Goal: Information Seeking & Learning: Learn about a topic

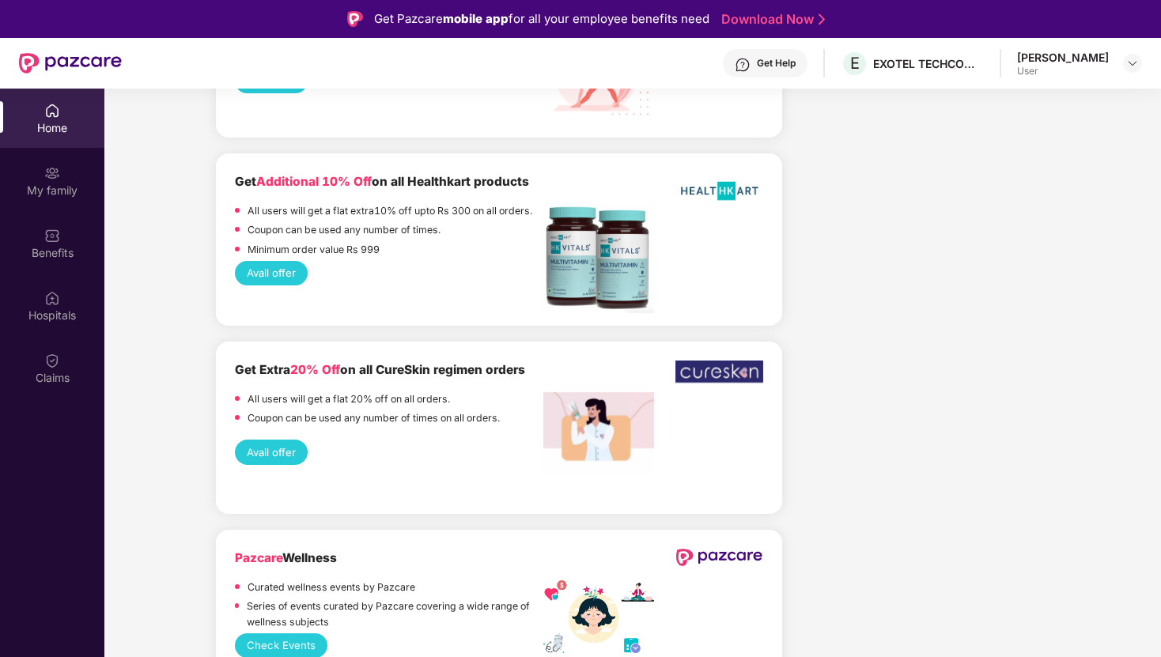
scroll to position [1367, 0]
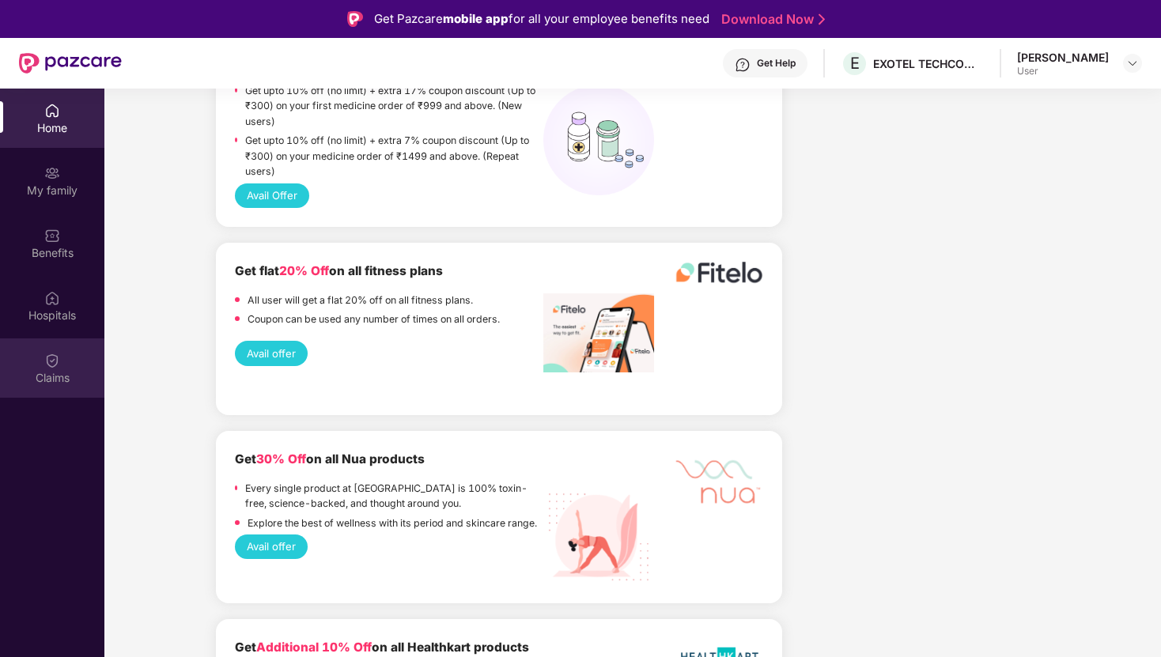
click at [44, 362] on img at bounding box center [52, 361] width 16 height 16
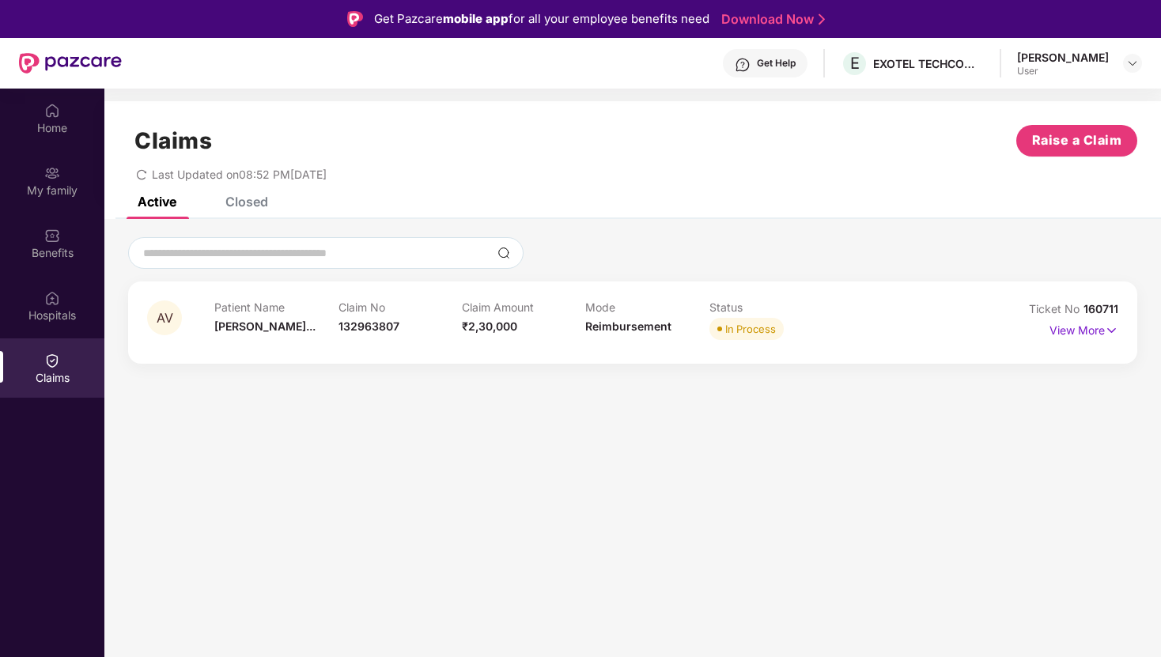
click at [335, 315] on div "Patient Name [PERSON_NAME]..." at bounding box center [275, 322] width 123 height 43
click at [1107, 337] on img at bounding box center [1111, 330] width 13 height 17
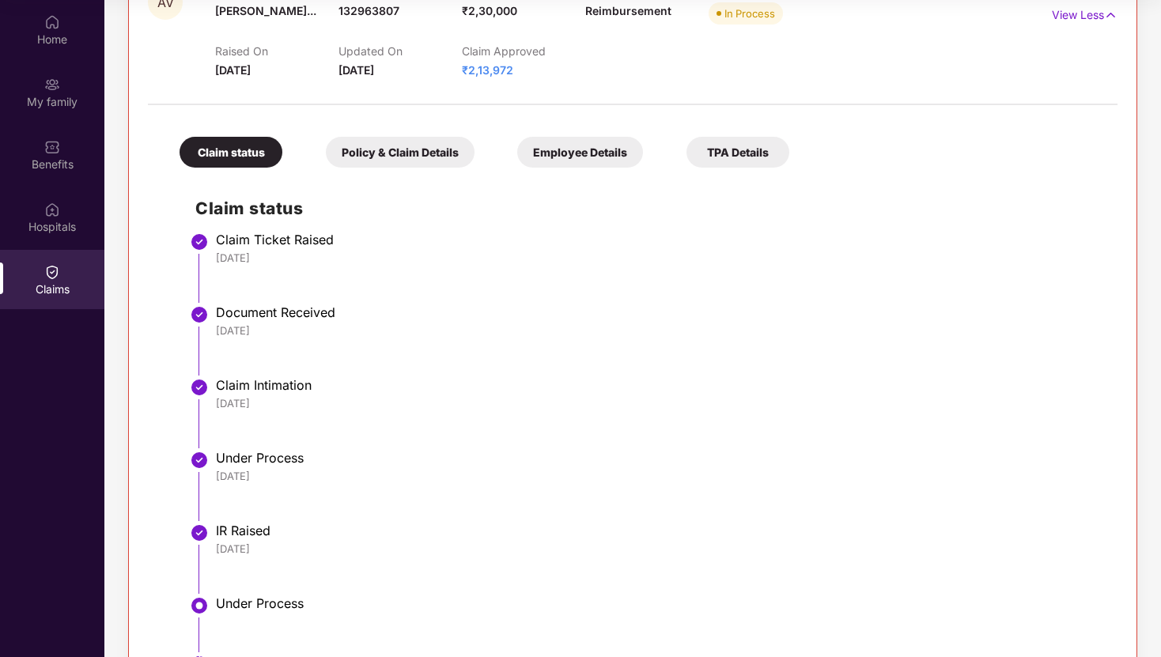
scroll to position [89, 0]
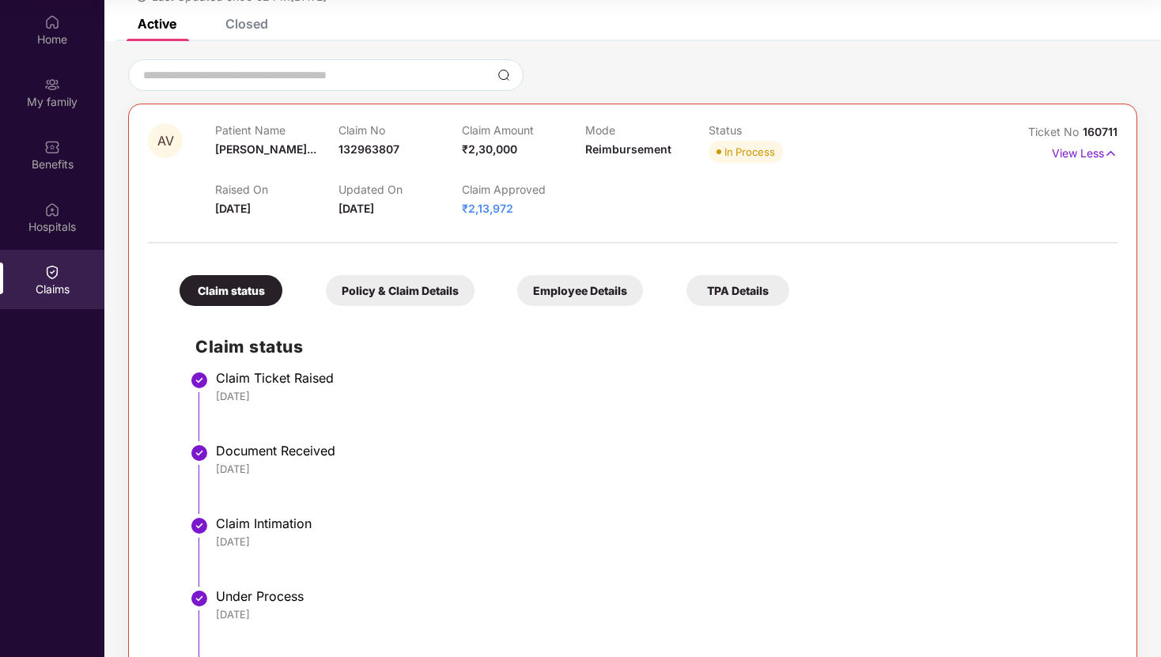
click at [420, 289] on div "Policy & Claim Details" at bounding box center [400, 290] width 149 height 31
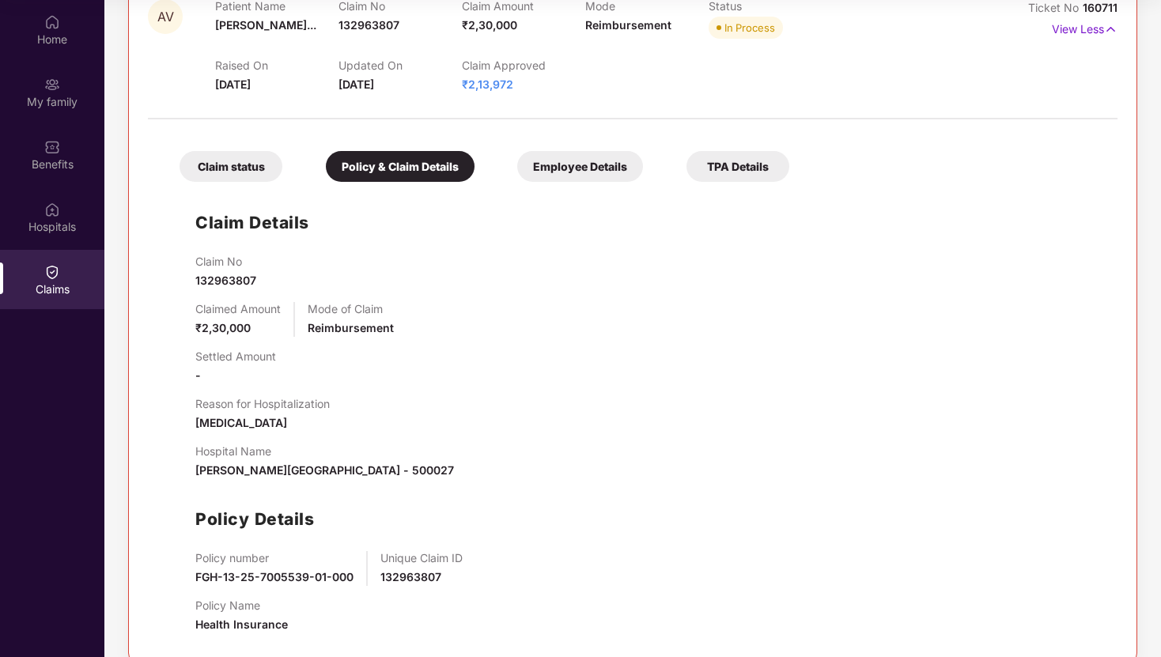
scroll to position [214, 0]
click at [580, 172] on div "Employee Details" at bounding box center [580, 165] width 126 height 31
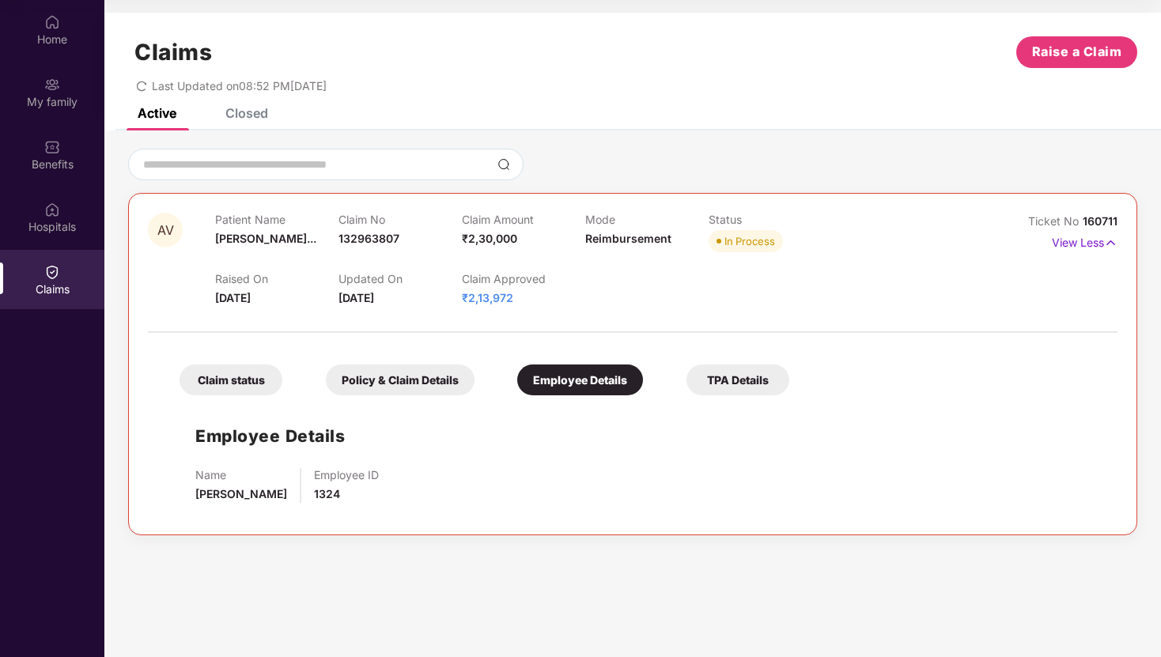
click at [738, 386] on div "TPA Details" at bounding box center [737, 380] width 103 height 31
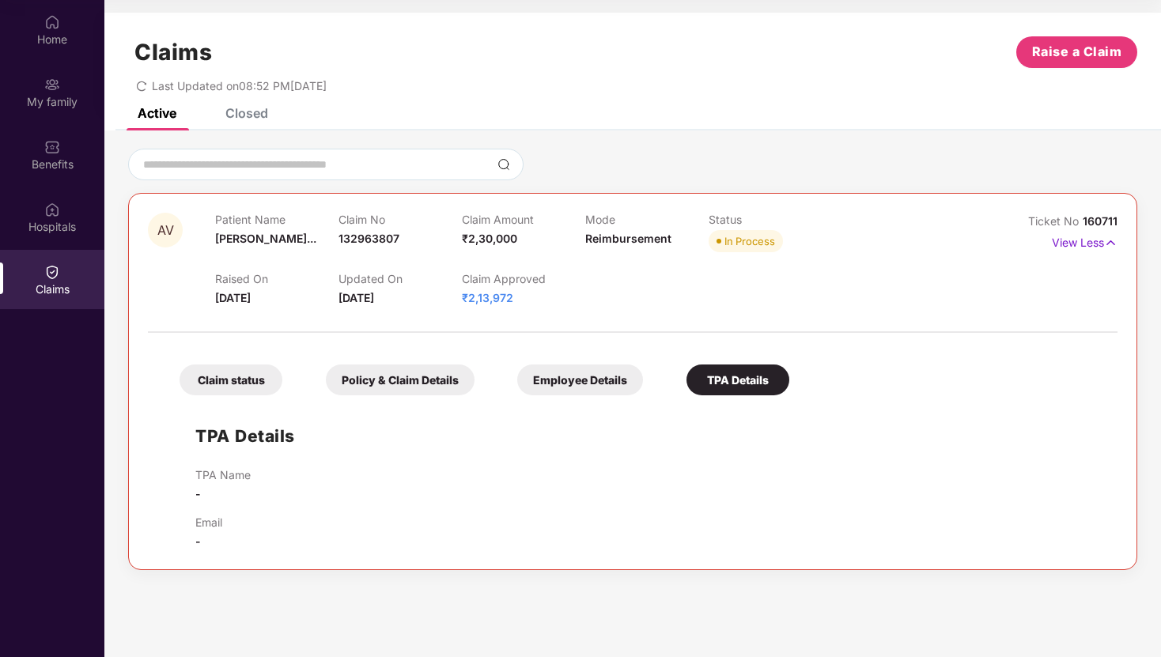
click at [411, 390] on div "Policy & Claim Details" at bounding box center [400, 380] width 149 height 31
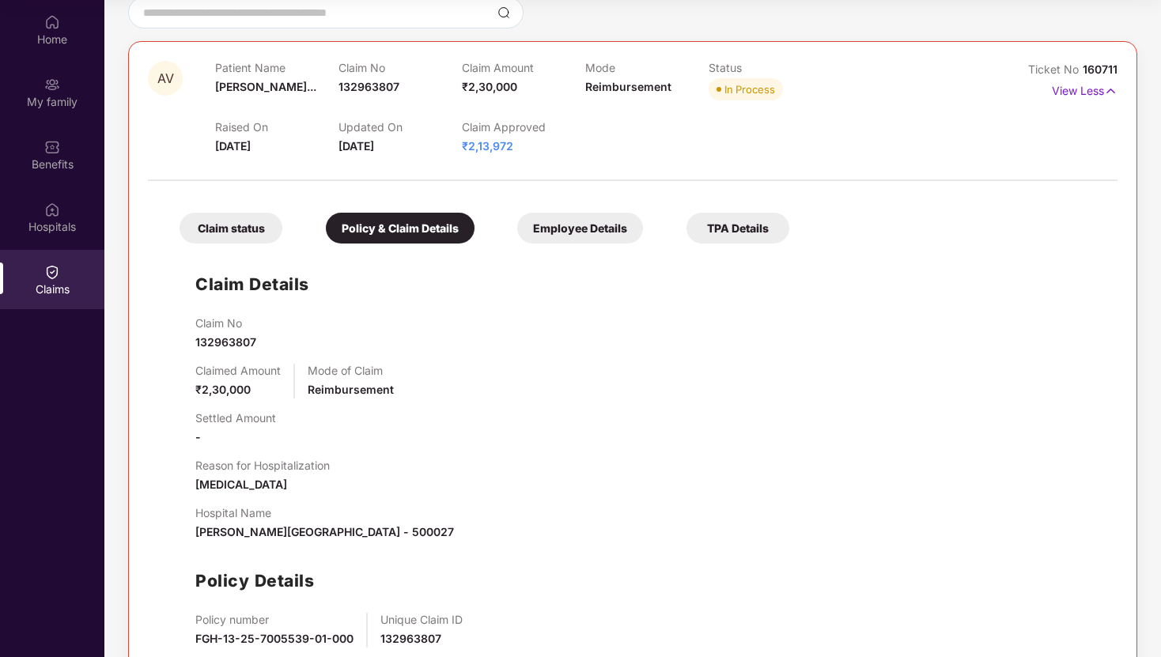
scroll to position [238, 0]
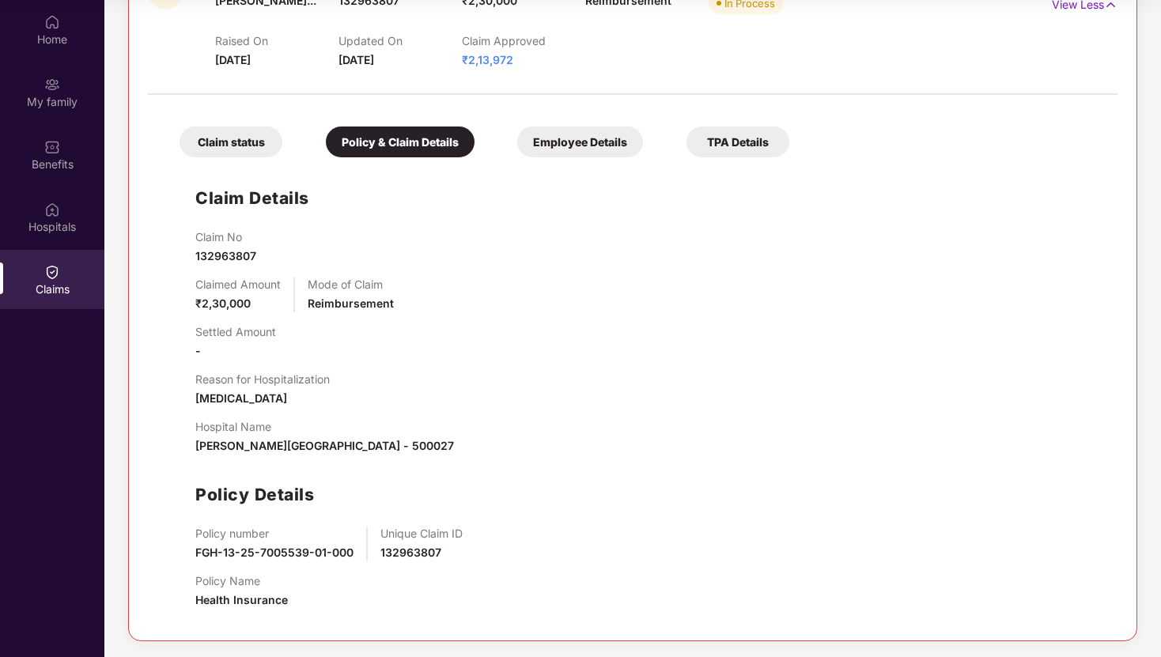
click at [254, 134] on div "Claim status" at bounding box center [231, 142] width 103 height 31
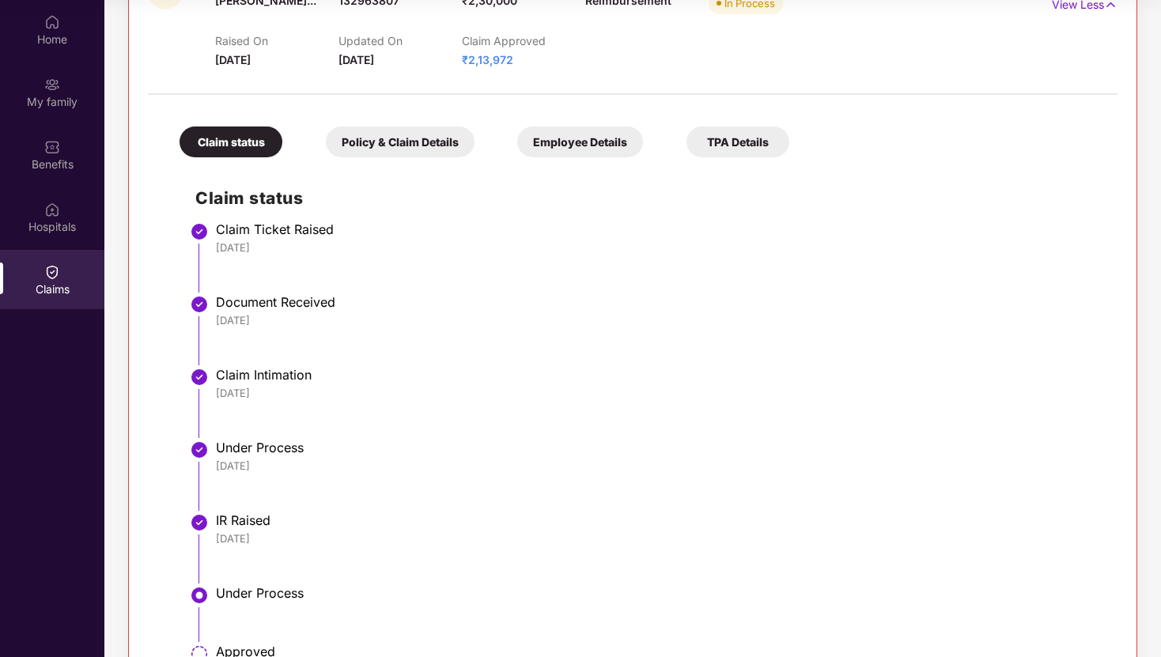
scroll to position [376, 0]
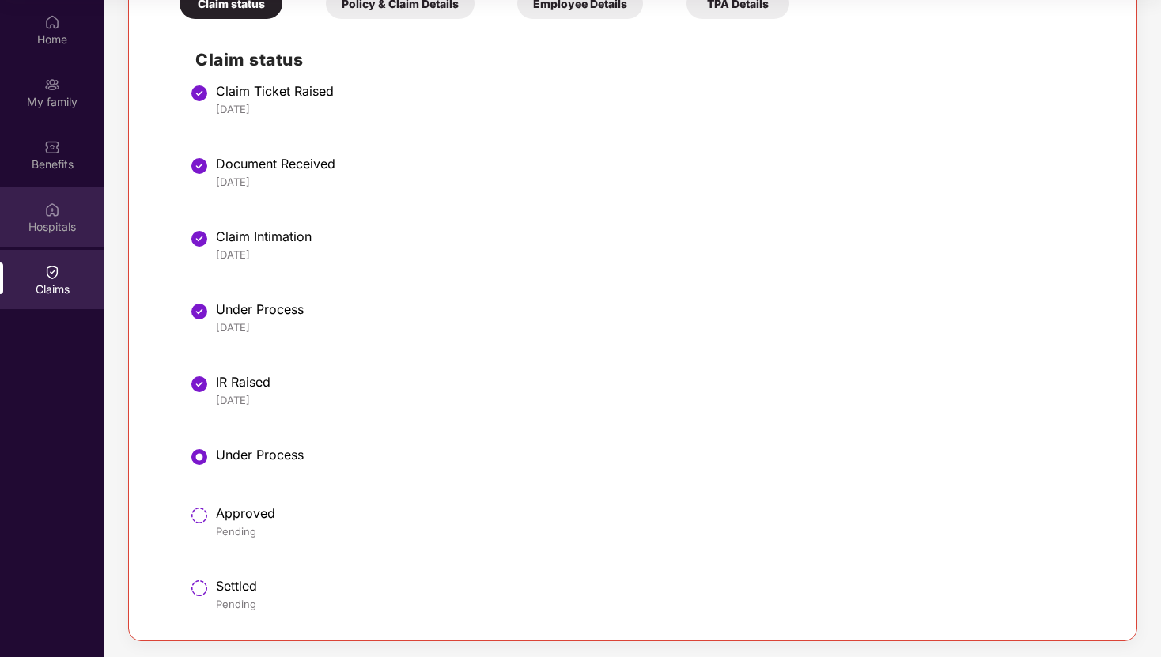
click at [61, 199] on div "Hospitals" at bounding box center [52, 216] width 104 height 59
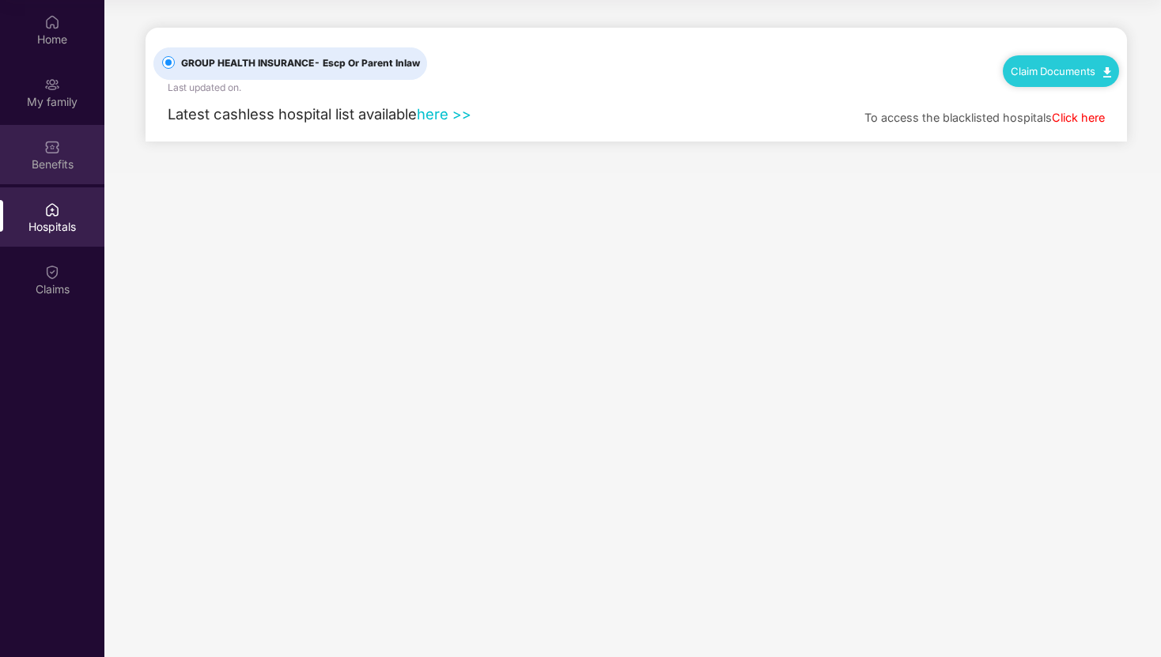
click at [61, 168] on div "Benefits" at bounding box center [52, 165] width 104 height 16
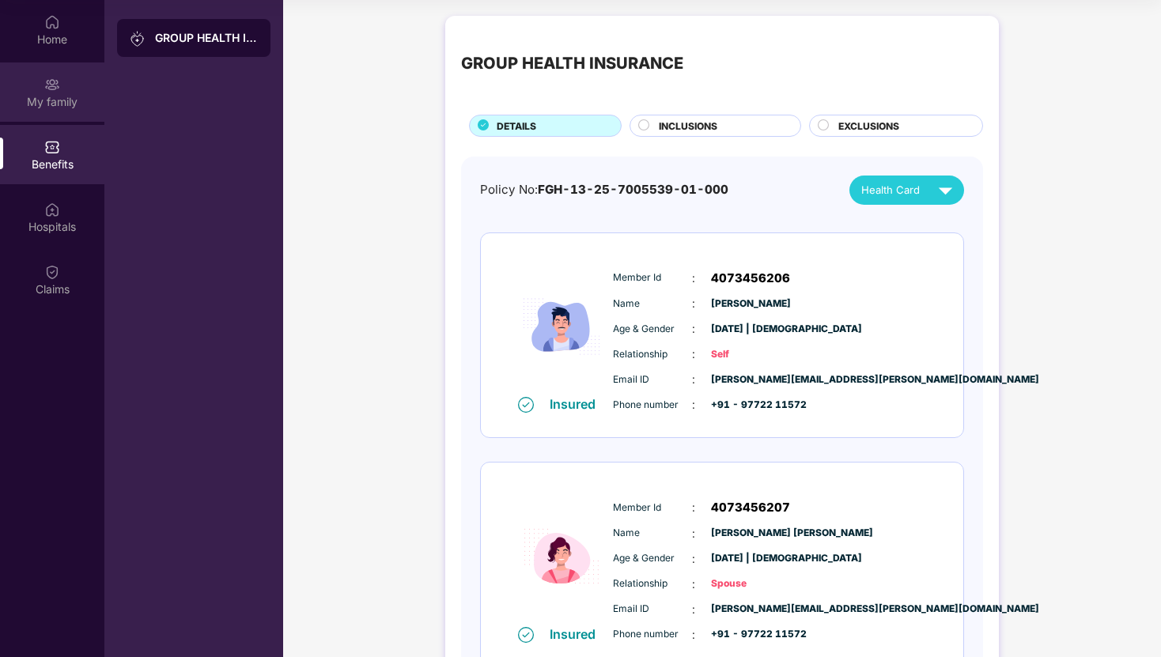
click at [70, 108] on div "My family" at bounding box center [52, 102] width 104 height 16
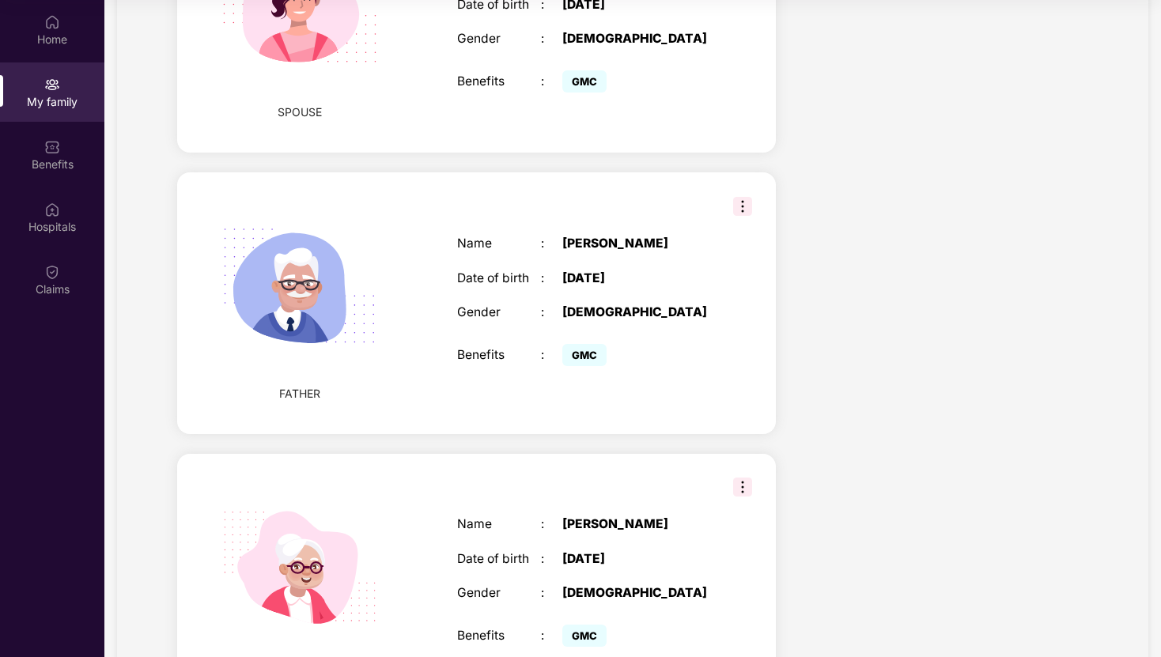
scroll to position [838, 0]
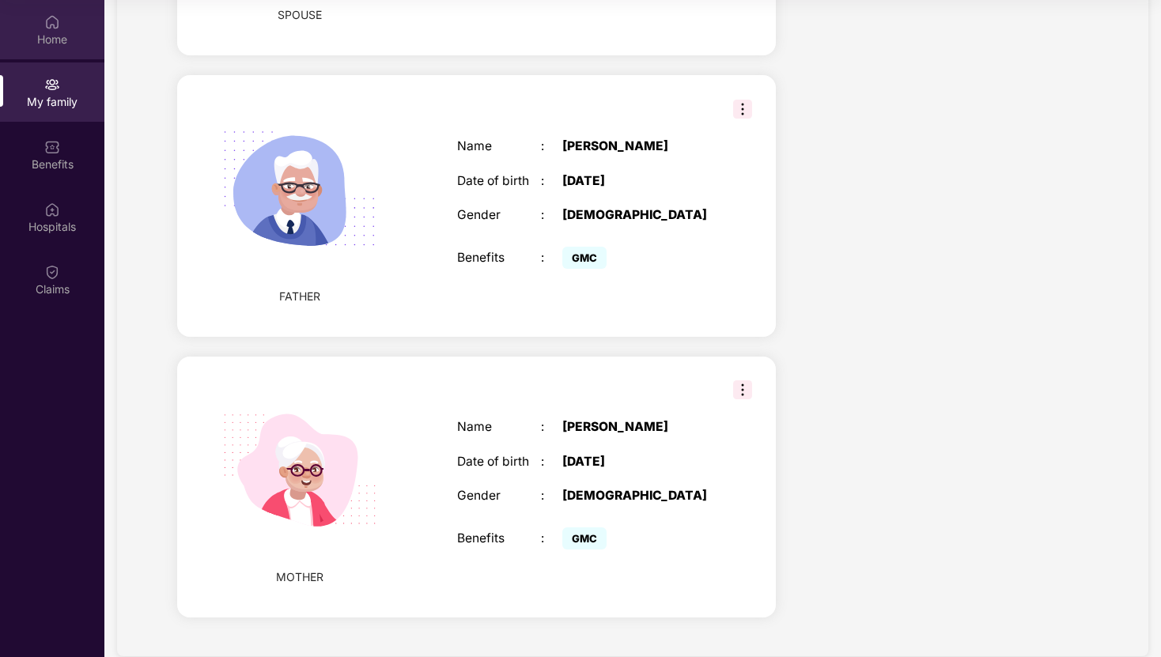
click at [80, 28] on div "Home" at bounding box center [52, 29] width 104 height 59
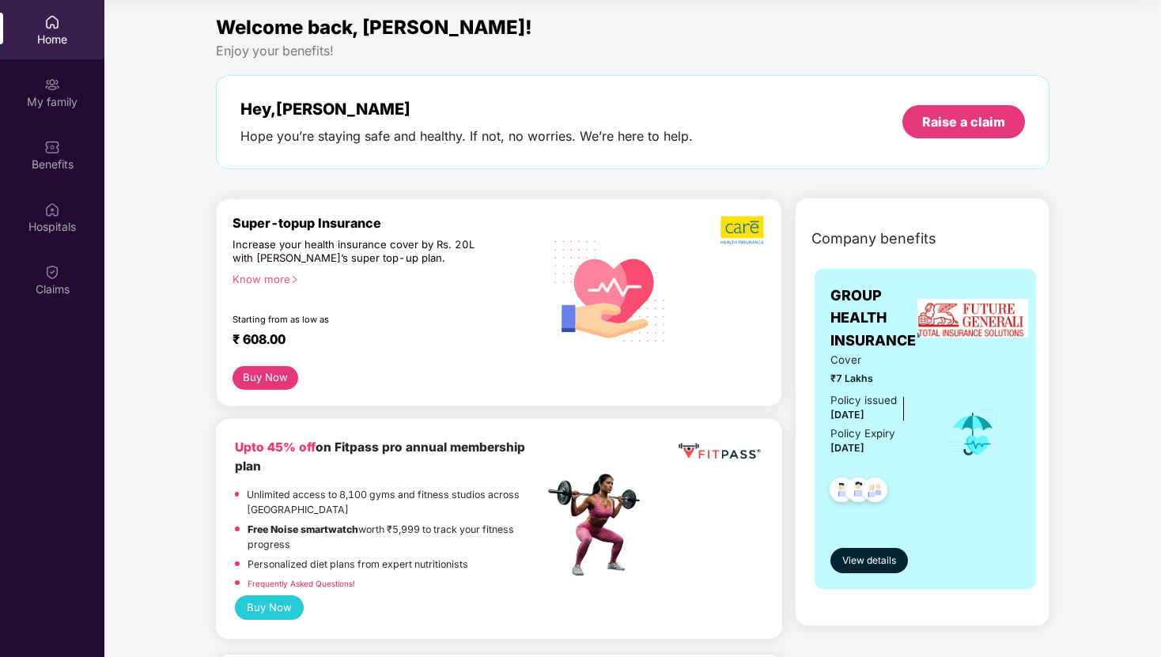
click at [285, 278] on div "Know more" at bounding box center [383, 278] width 301 height 11
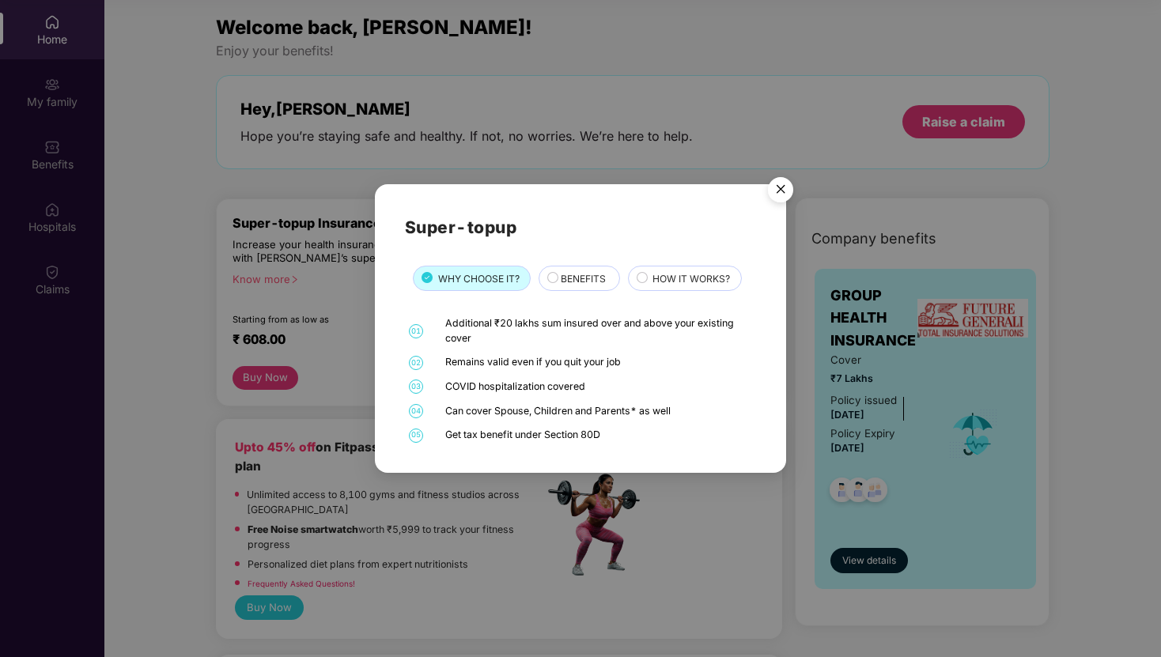
click at [596, 270] on div "BENEFITS" at bounding box center [579, 278] width 81 height 25
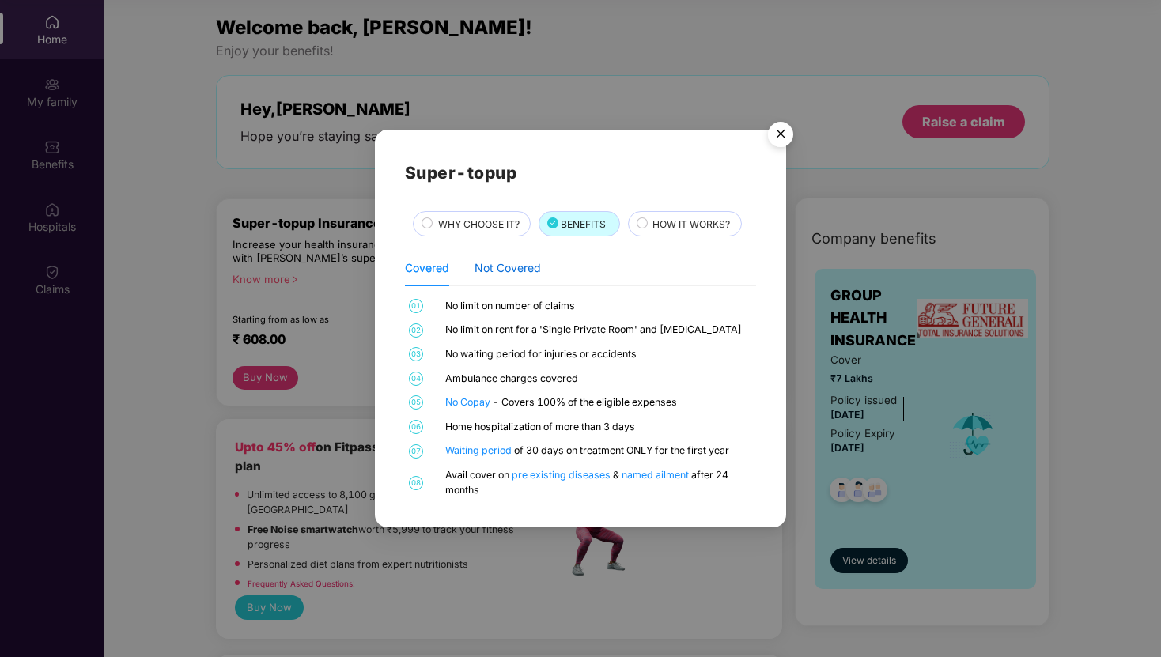
click at [533, 267] on div "Not Covered" at bounding box center [508, 267] width 66 height 17
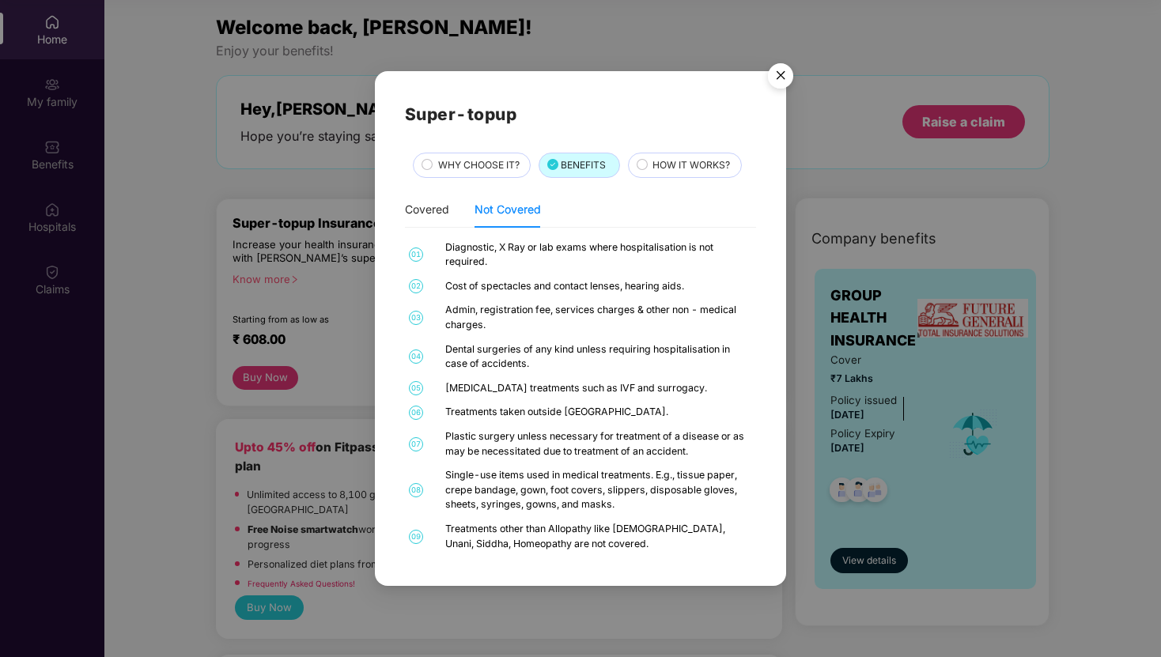
click at [686, 172] on span "HOW IT WORKS?" at bounding box center [691, 164] width 78 height 15
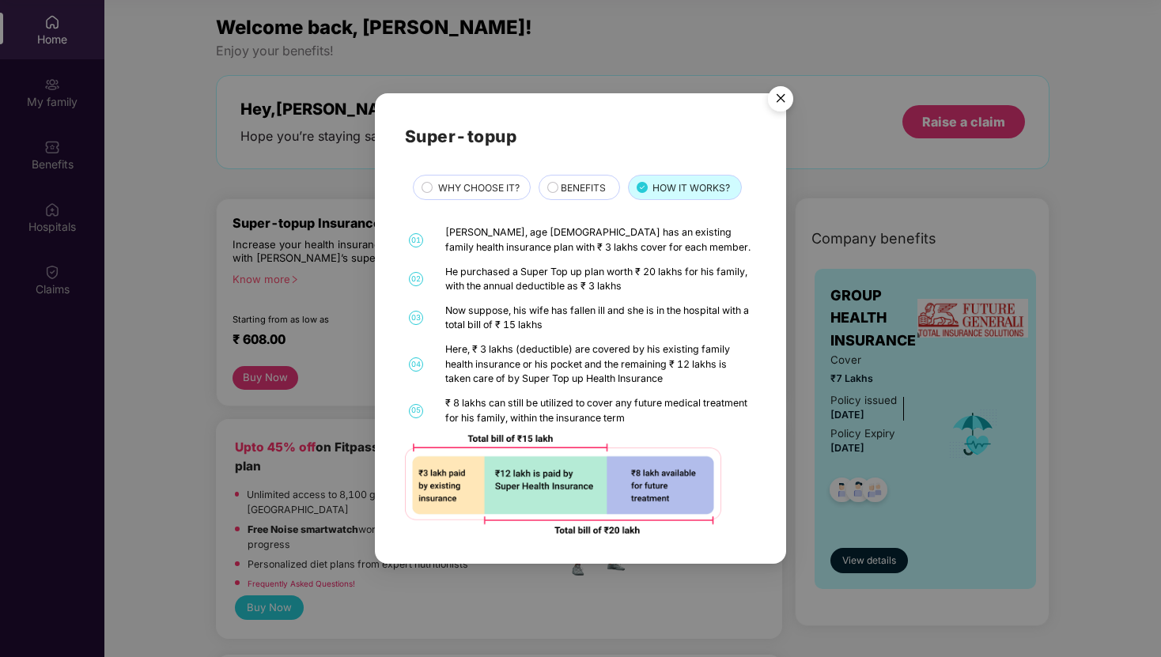
click at [784, 102] on img "Close" at bounding box center [780, 101] width 44 height 44
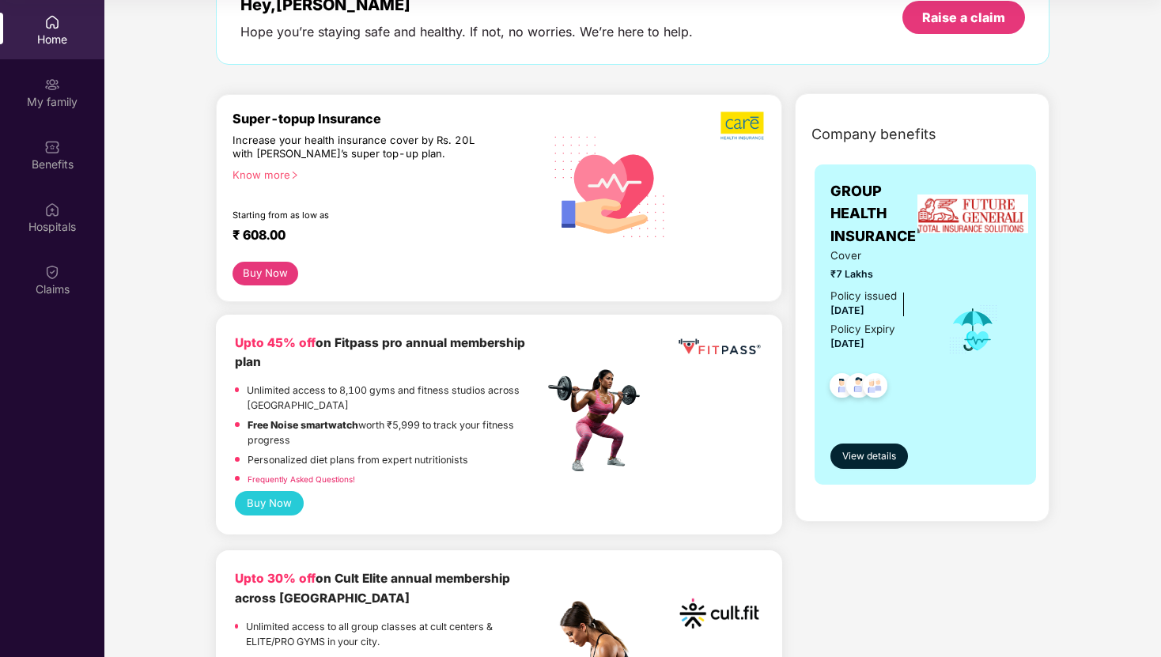
scroll to position [140, 0]
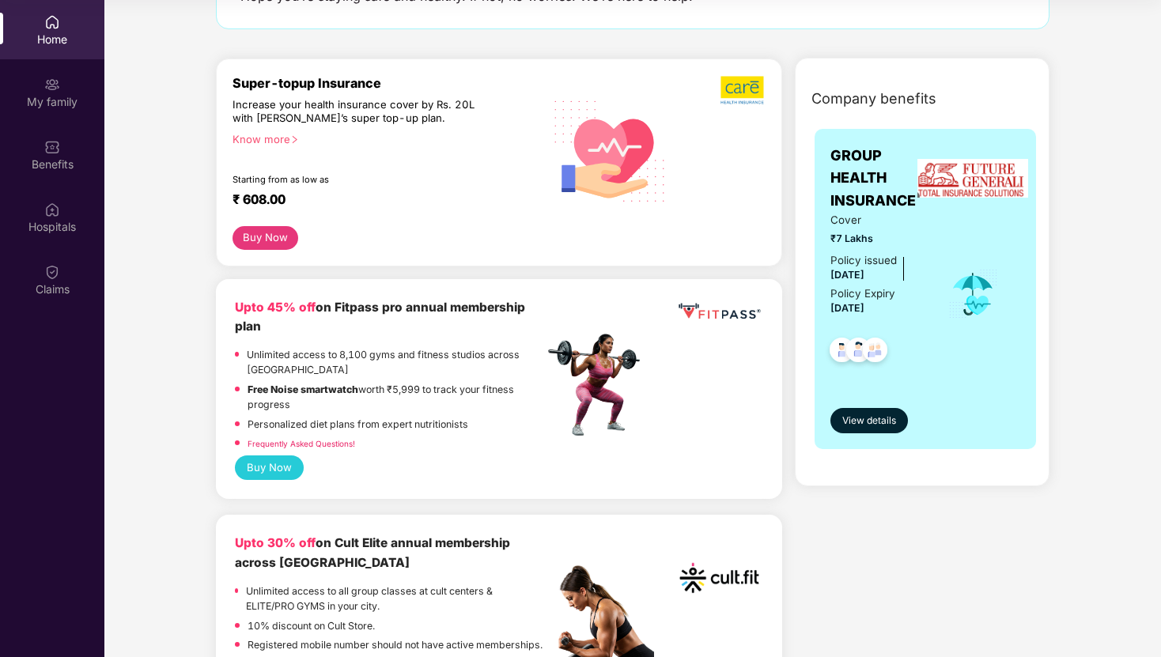
click at [280, 444] on link "Frequently Asked Questions!" at bounding box center [302, 443] width 108 height 9
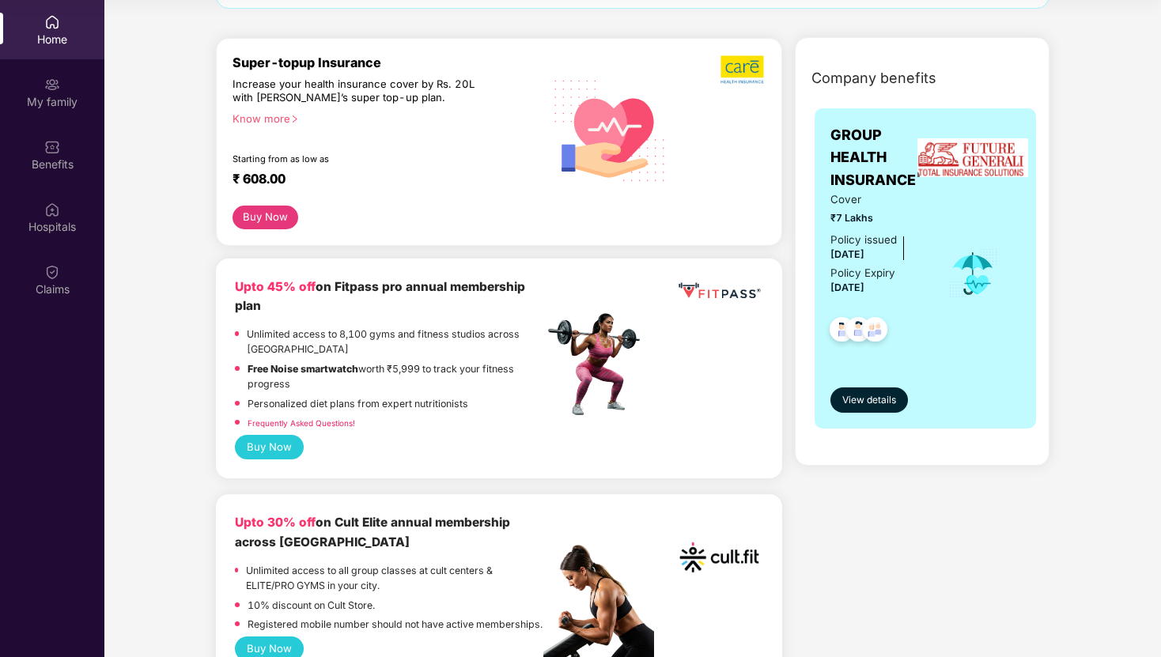
scroll to position [164, 0]
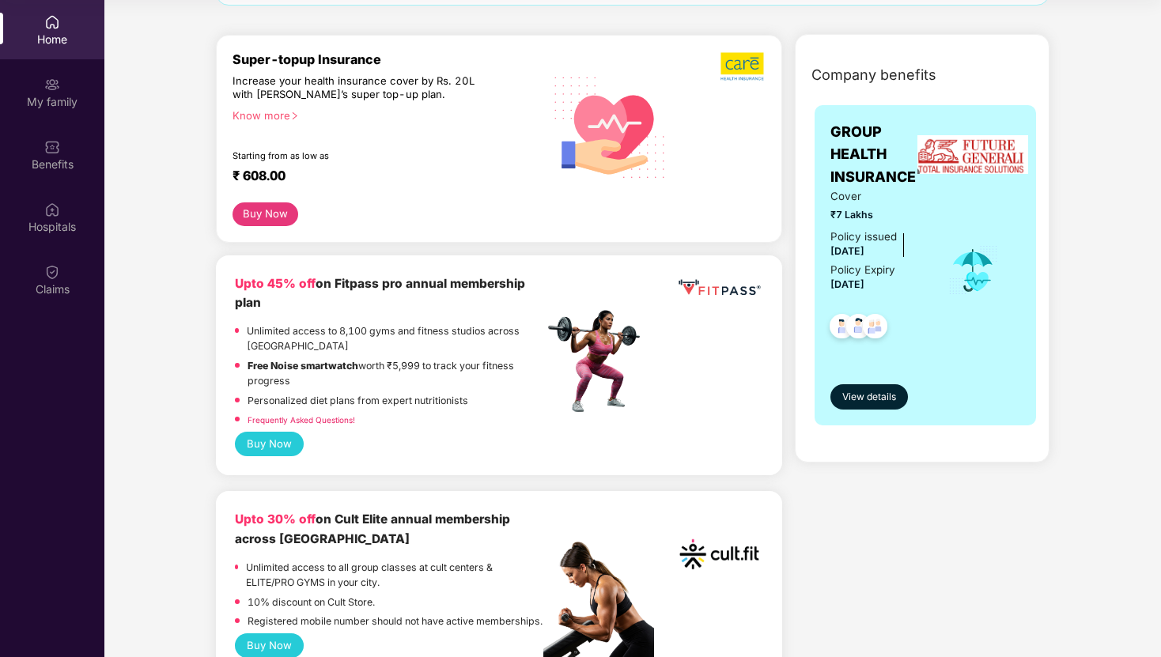
click at [289, 445] on button "Buy Now" at bounding box center [269, 444] width 69 height 25
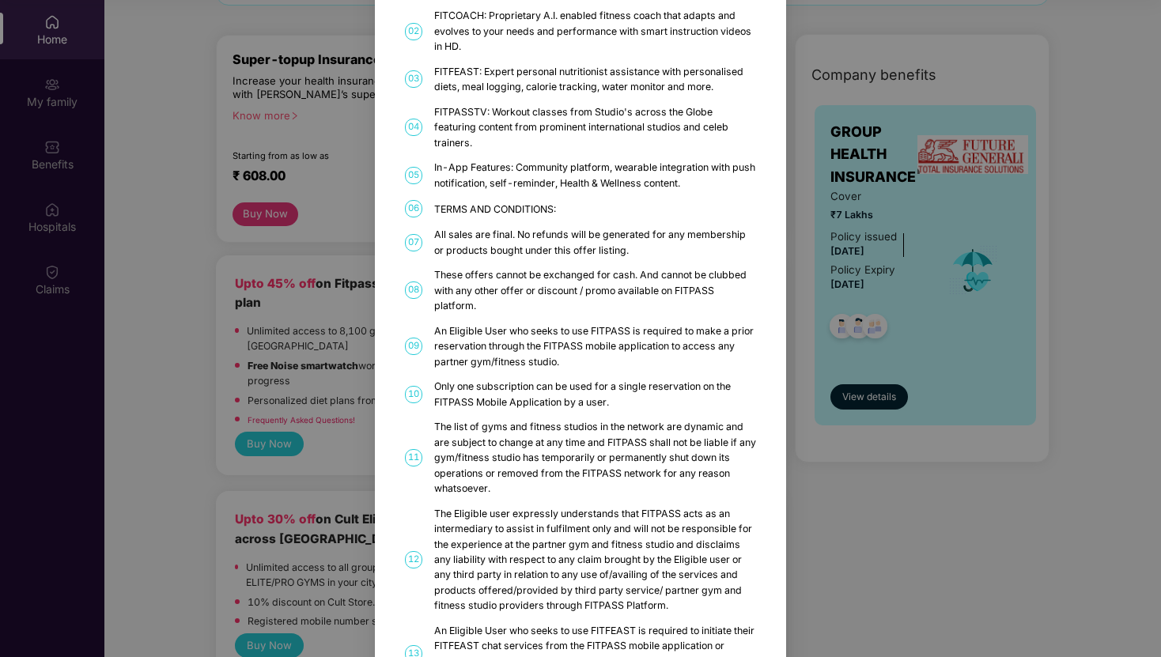
scroll to position [0, 0]
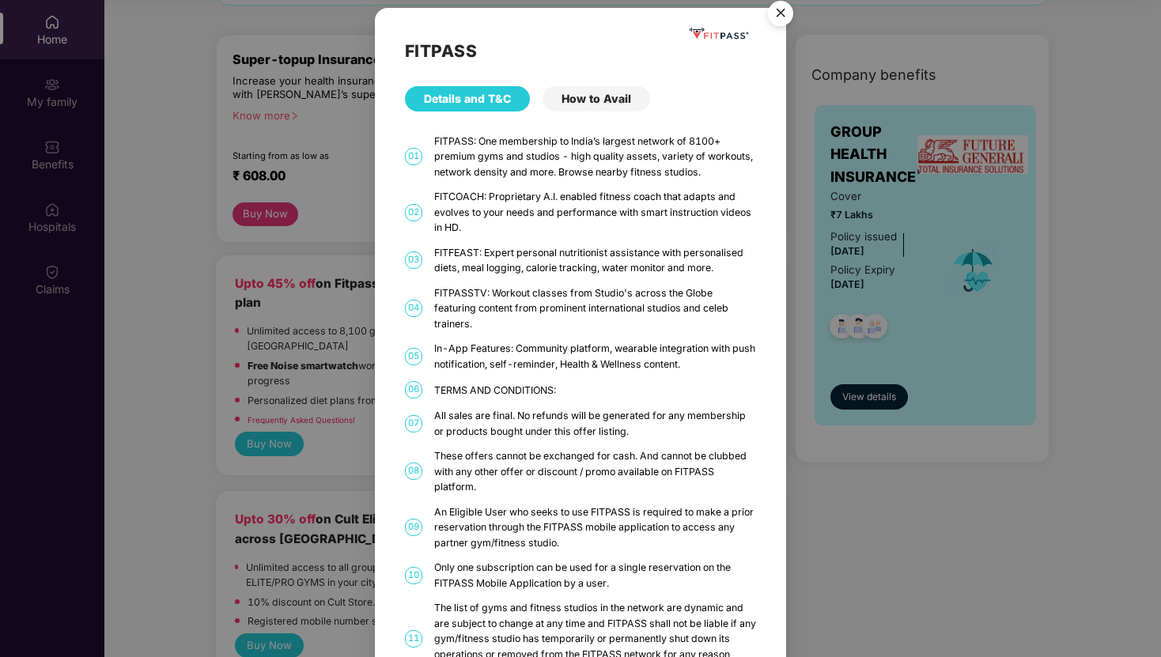
click at [774, 14] on img "Close" at bounding box center [780, 16] width 44 height 44
